Goal: Information Seeking & Learning: Find specific fact

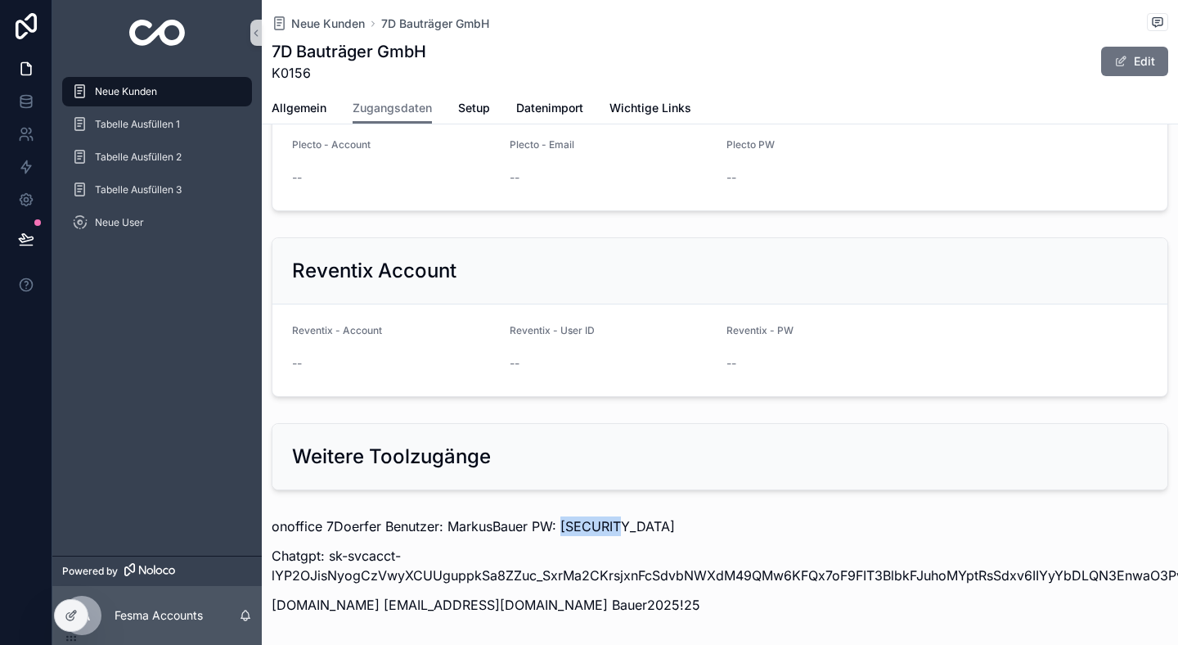
scroll to position [1780, 0]
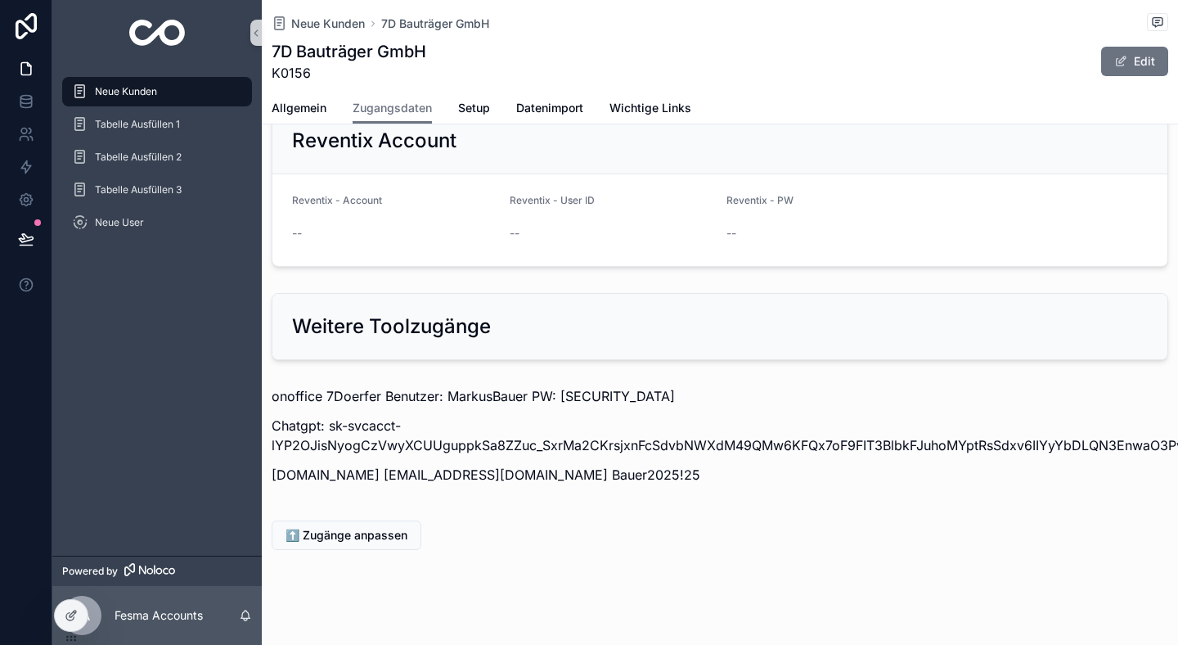
click at [348, 380] on div "onoffice 7Doerfer Benutzer: MarkusBauer PW: [SECURITY_DATA] Chatgpt: sk-svcacct…" at bounding box center [720, 440] width 916 height 121
click at [348, 386] on p "onoffice 7Doerfer Benutzer: MarkusBauer PW: [SECURITY_DATA]" at bounding box center [720, 396] width 897 height 20
copy p "7Doerfer"
click at [470, 386] on p "onoffice 7Doerfer Benutzer: MarkusBauer PW: [SECURITY_DATA]" at bounding box center [720, 396] width 897 height 20
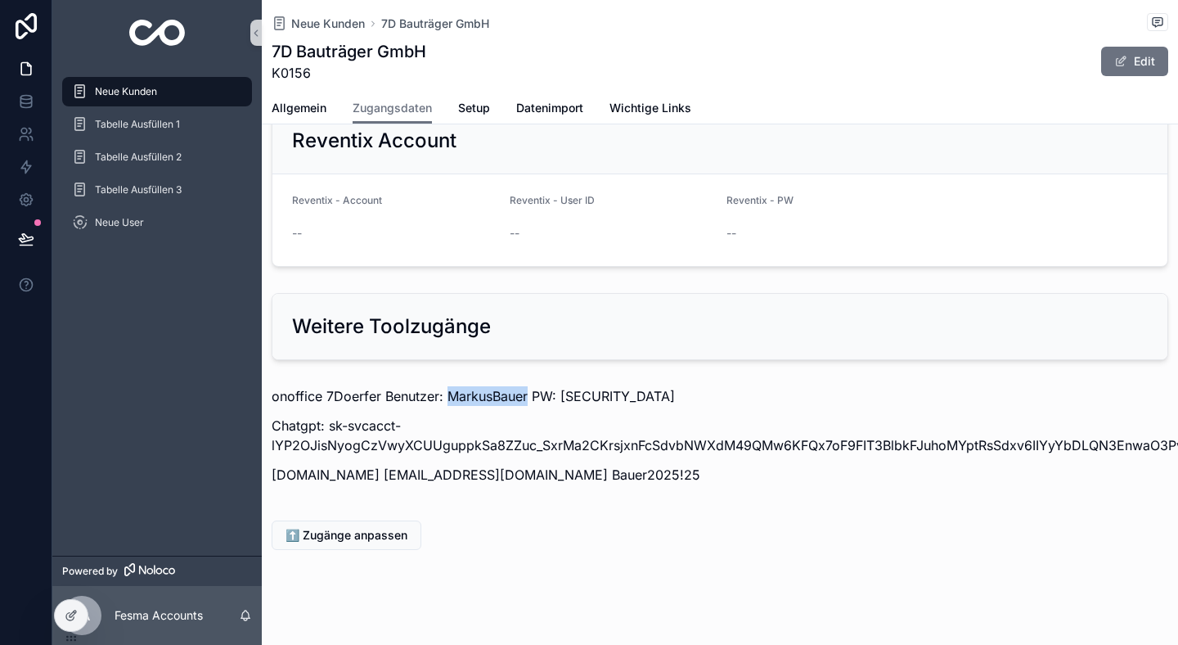
click at [470, 386] on p "onoffice 7Doerfer Benutzer: MarkusBauer PW: [SECURITY_DATA]" at bounding box center [720, 396] width 897 height 20
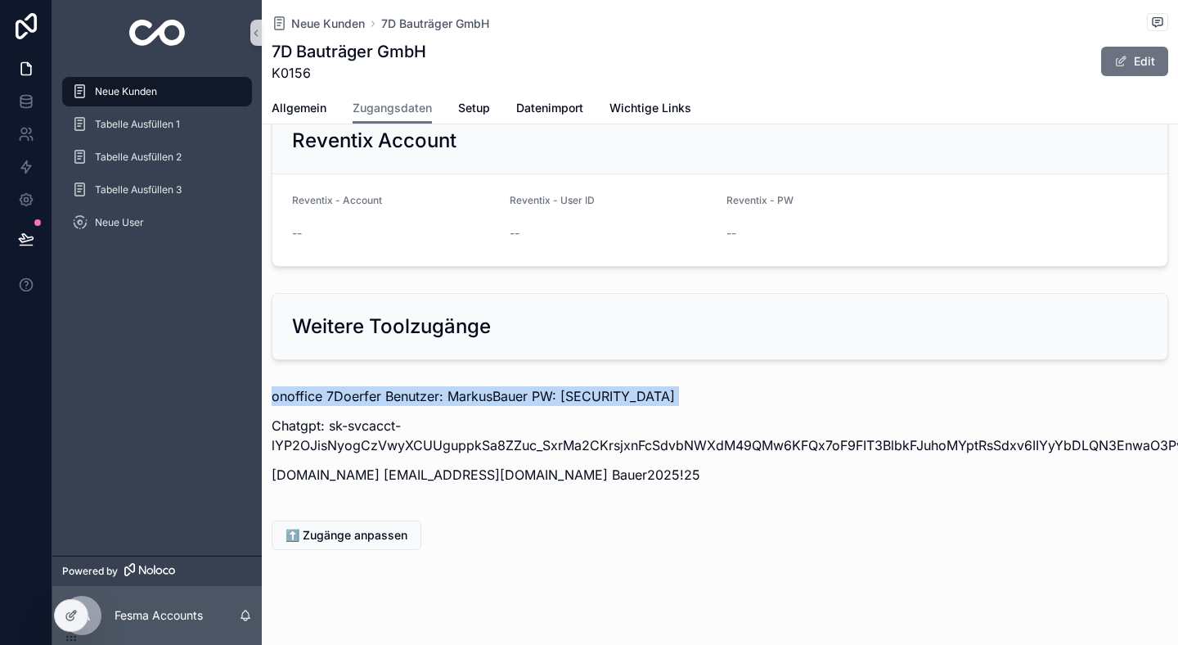
click at [470, 386] on p "onoffice 7Doerfer Benutzer: MarkusBauer PW: [SECURITY_DATA]" at bounding box center [720, 396] width 897 height 20
copy p "onoffice 7Doerfer Benutzer: MarkusBauer PW: [SECURITY_DATA]"
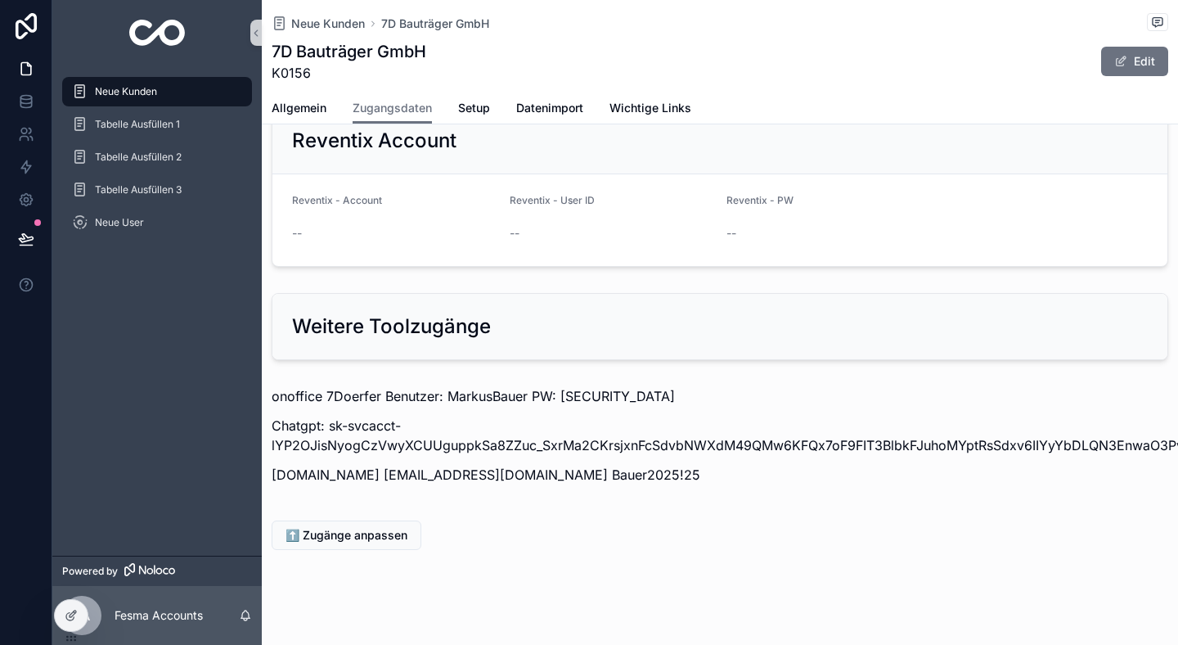
click at [488, 386] on p "onoffice 7Doerfer Benutzer: MarkusBauer PW: [SECURITY_DATA]" at bounding box center [720, 396] width 897 height 20
copy p "MarkusBauer"
click at [602, 386] on p "onoffice 7Doerfer Benutzer: MarkusBauer PW: [SECURITY_DATA]" at bounding box center [720, 396] width 897 height 20
click at [603, 386] on p "onoffice 7Doerfer Benutzer: MarkusBauer PW: [SECURITY_DATA]" at bounding box center [720, 396] width 897 height 20
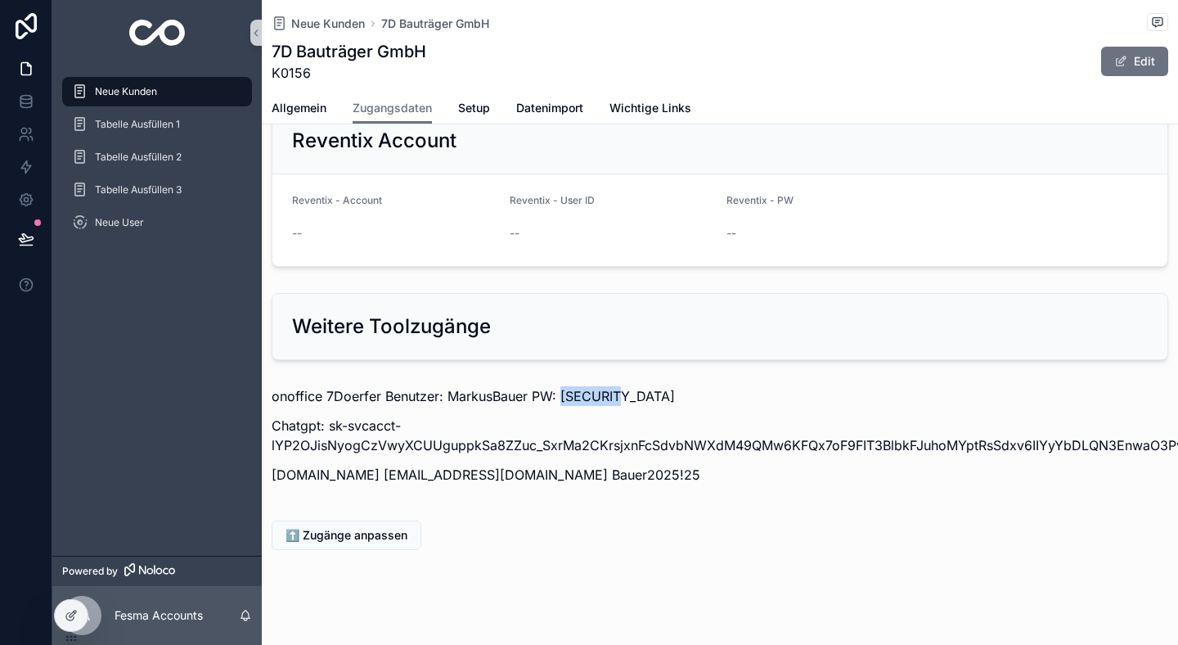
copy p "mb123456"
